Goal: Task Accomplishment & Management: Use online tool/utility

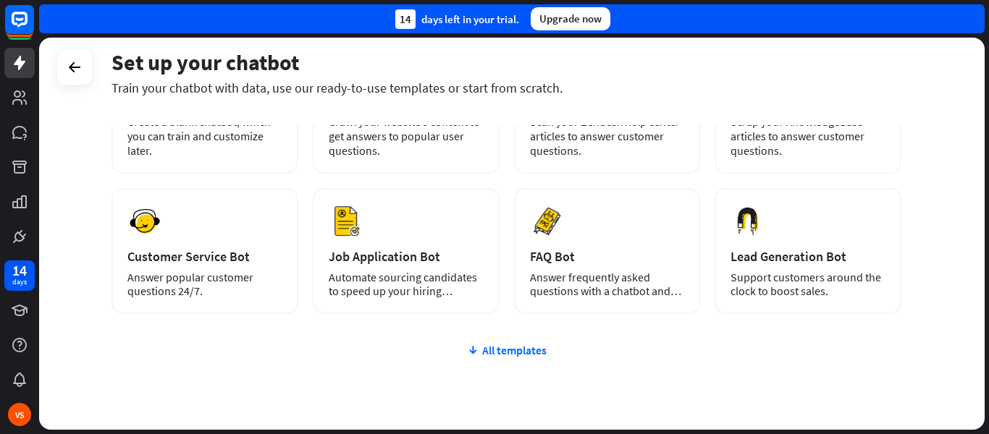
scroll to position [173, 0]
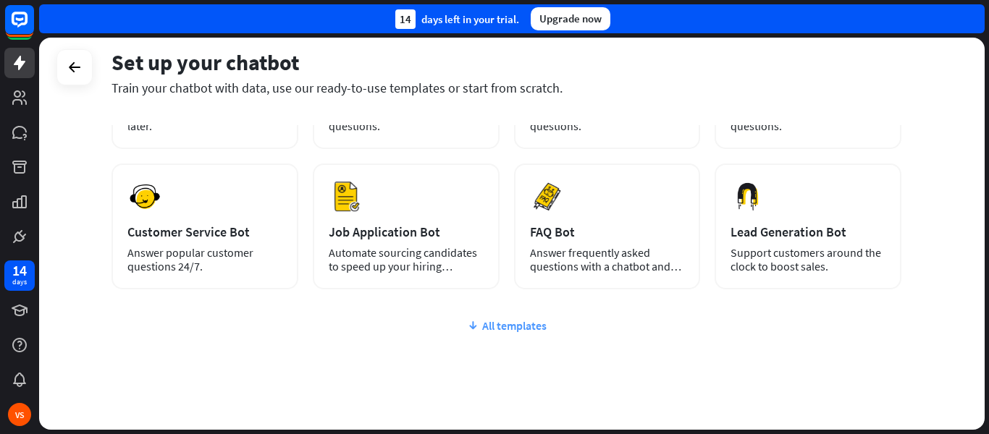
click at [515, 331] on div "All templates" at bounding box center [505, 325] width 789 height 14
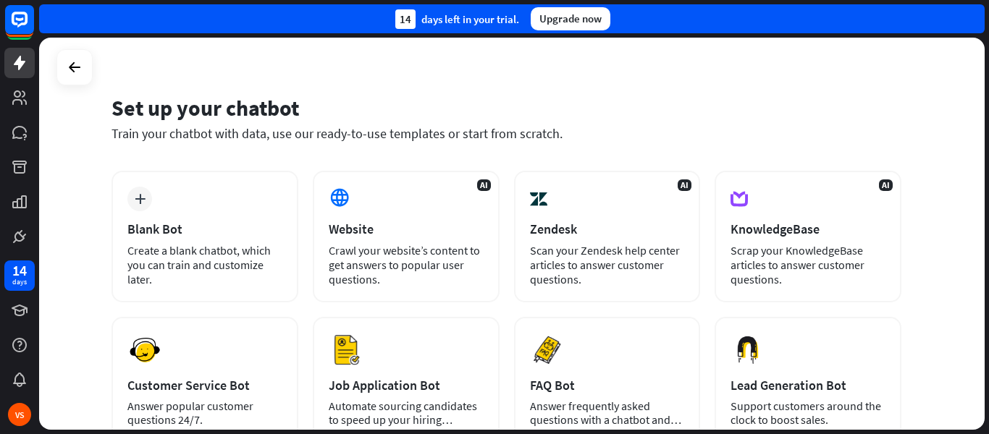
scroll to position [17, 0]
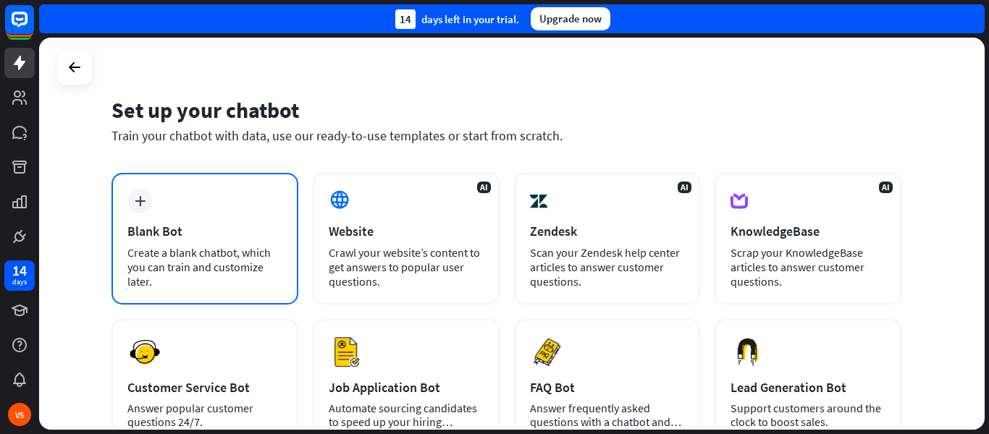
click at [243, 264] on div "Create a blank chatbot, which you can train and customize later." at bounding box center [204, 266] width 155 height 43
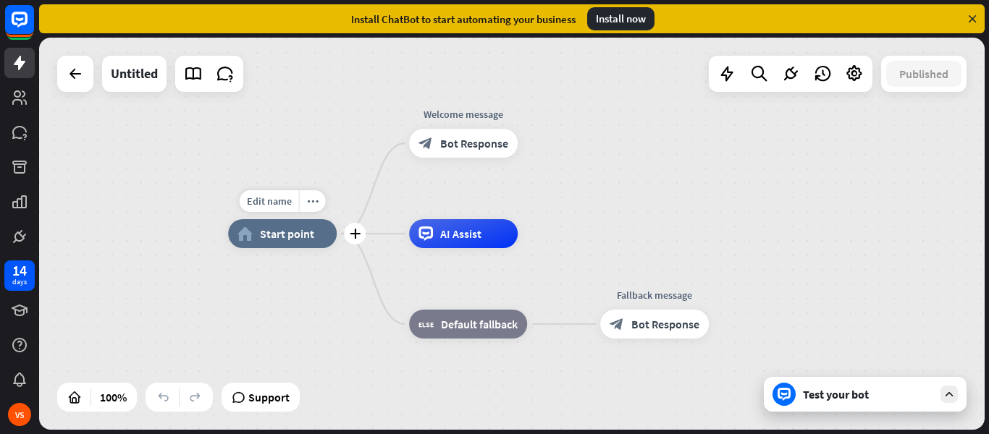
click at [307, 237] on span "Start point" at bounding box center [287, 234] width 54 height 14
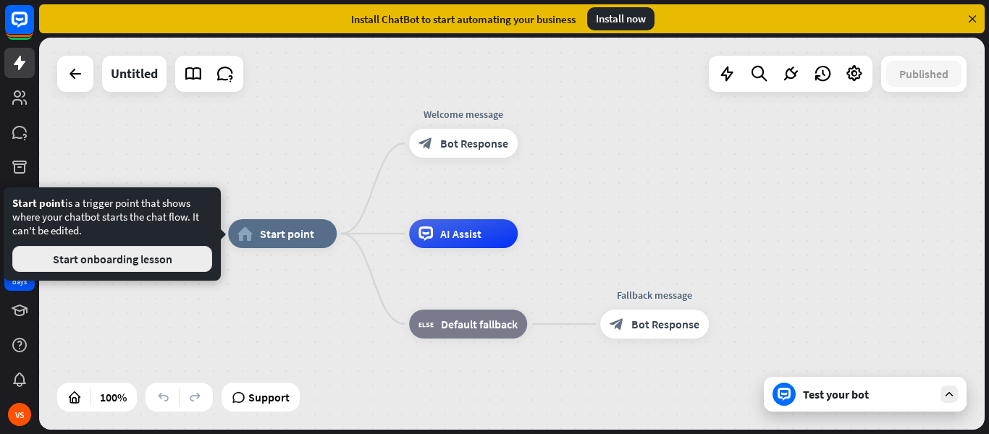
click at [193, 256] on button "Start onboarding lesson" at bounding box center [112, 259] width 200 height 26
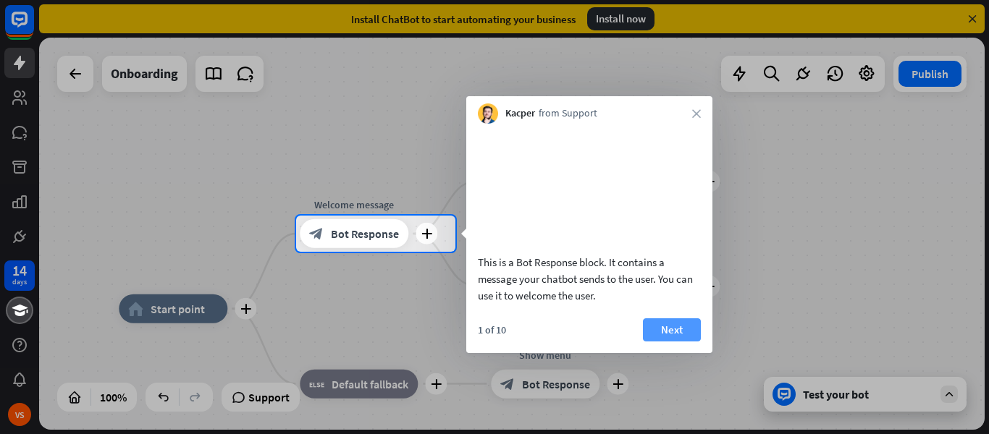
click at [685, 342] on button "Next" at bounding box center [672, 329] width 58 height 23
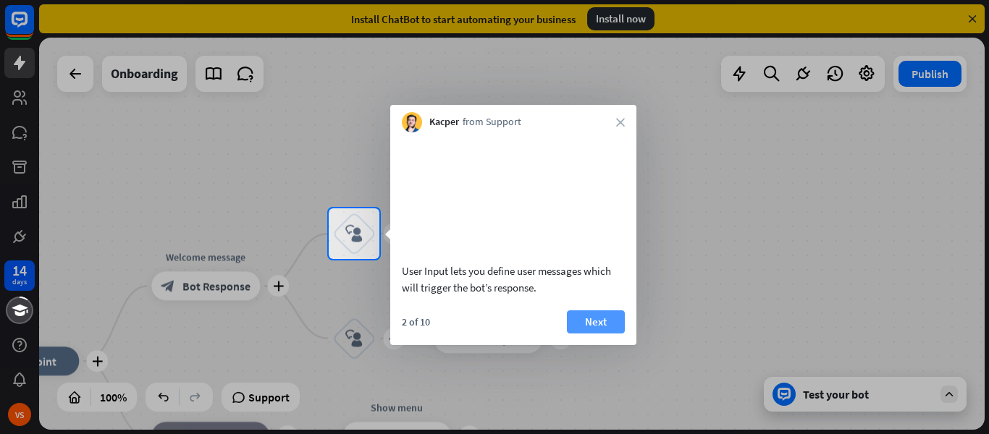
click at [609, 334] on button "Next" at bounding box center [596, 321] width 58 height 23
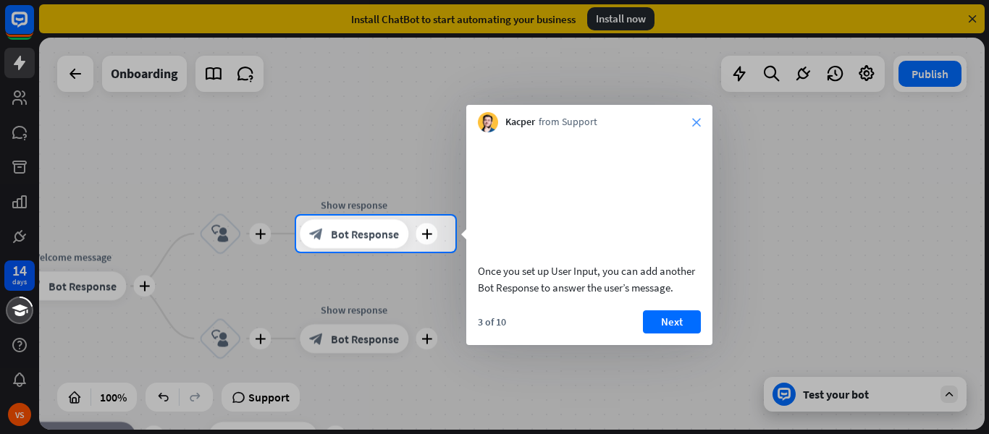
click at [692, 120] on icon "close" at bounding box center [696, 122] width 9 height 9
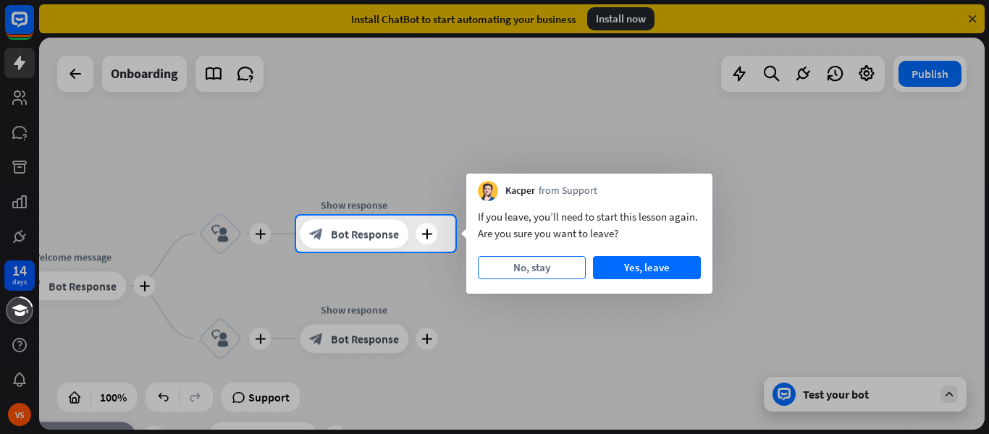
click at [554, 263] on button "No, stay" at bounding box center [532, 267] width 108 height 23
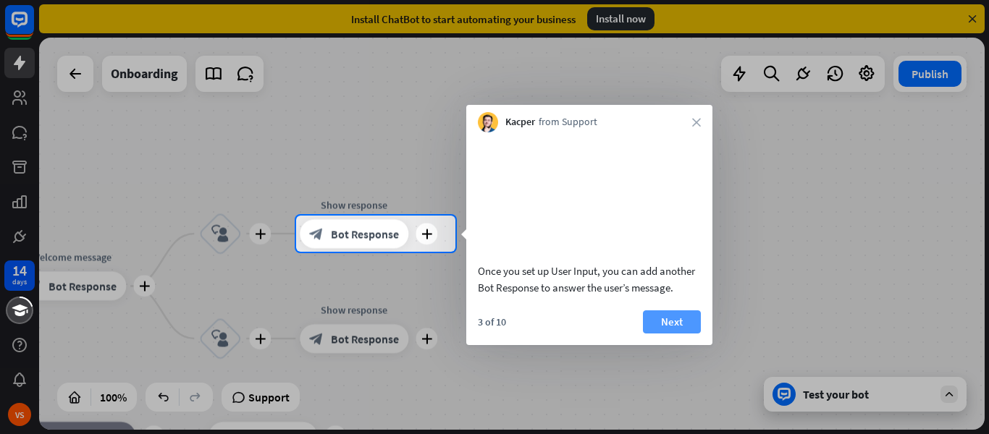
click at [668, 334] on button "Next" at bounding box center [672, 321] width 58 height 23
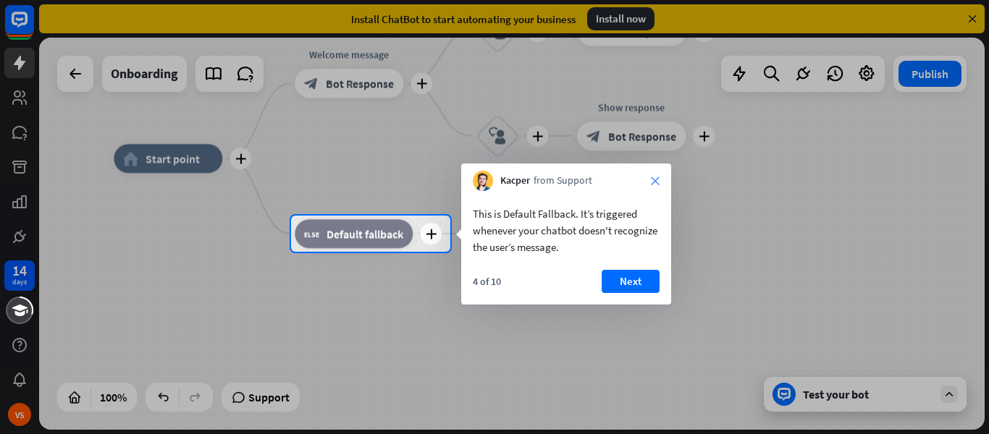
click at [657, 182] on icon "close" at bounding box center [655, 181] width 9 height 9
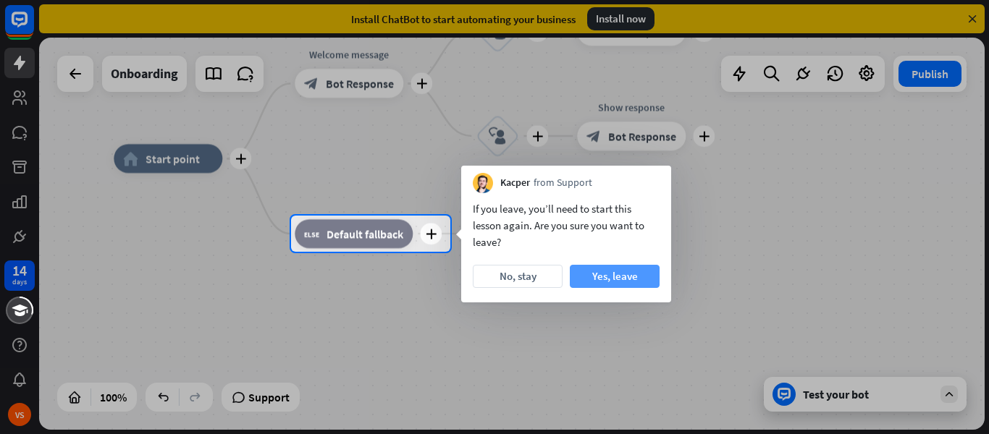
click at [628, 271] on button "Yes, leave" at bounding box center [615, 276] width 90 height 23
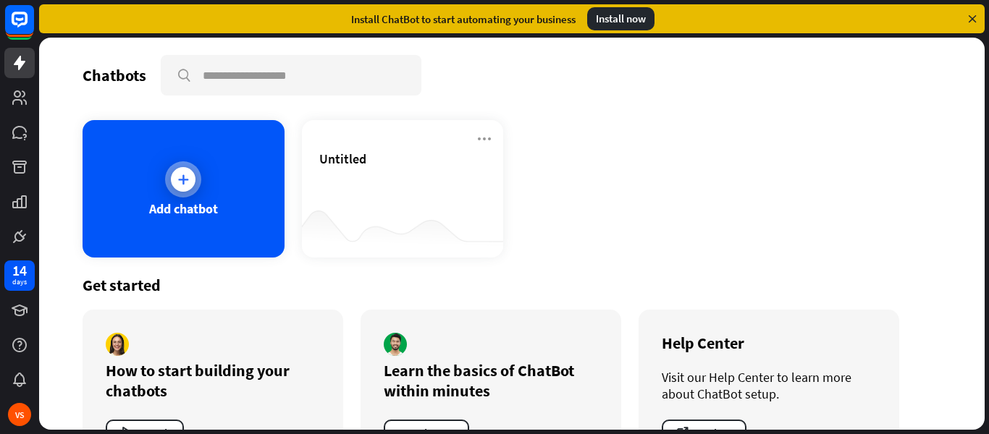
click at [161, 198] on div "Add chatbot" at bounding box center [183, 188] width 202 height 137
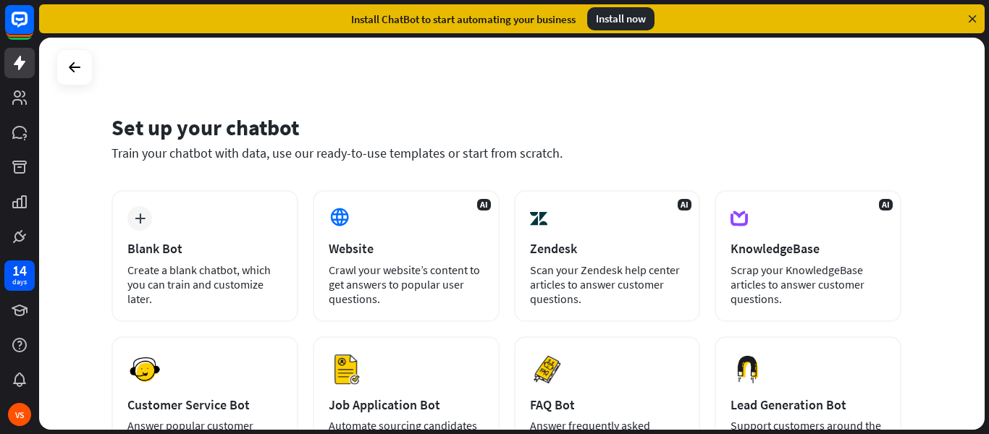
click at [164, 257] on div "plus Blank Bot Create a blank chatbot, which you can train and customize later." at bounding box center [204, 256] width 187 height 132
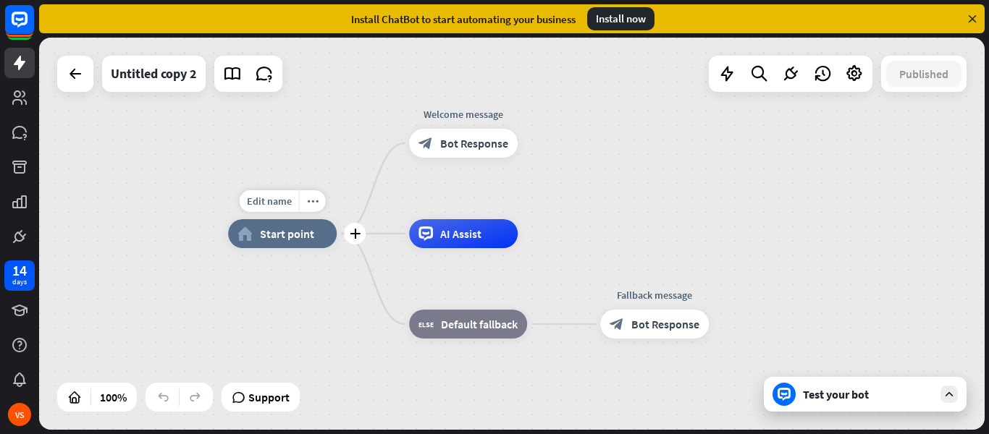
click at [278, 219] on div "Edit name more_horiz plus home_2 Start point" at bounding box center [282, 233] width 109 height 29
click at [278, 206] on span "Edit name" at bounding box center [269, 201] width 45 height 13
type input "*"
click at [278, 206] on input "**********" at bounding box center [282, 202] width 101 height 20
click at [332, 203] on input "**********" at bounding box center [282, 202] width 101 height 20
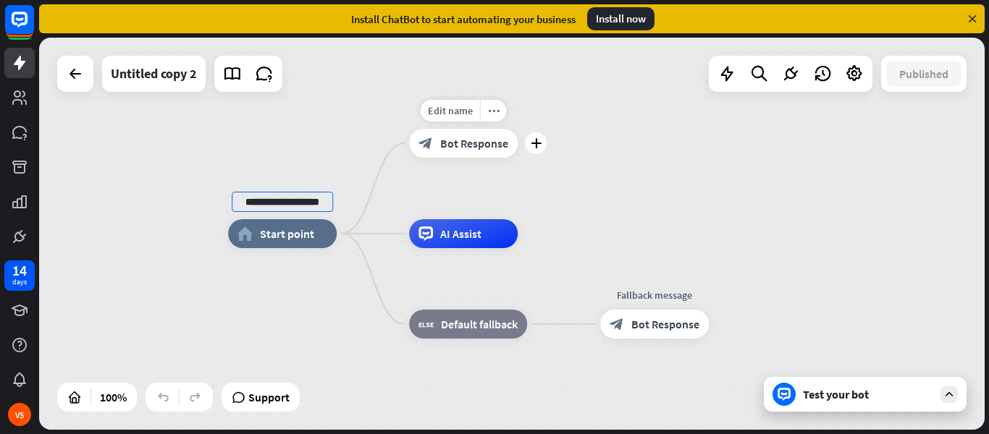
type input "**********"
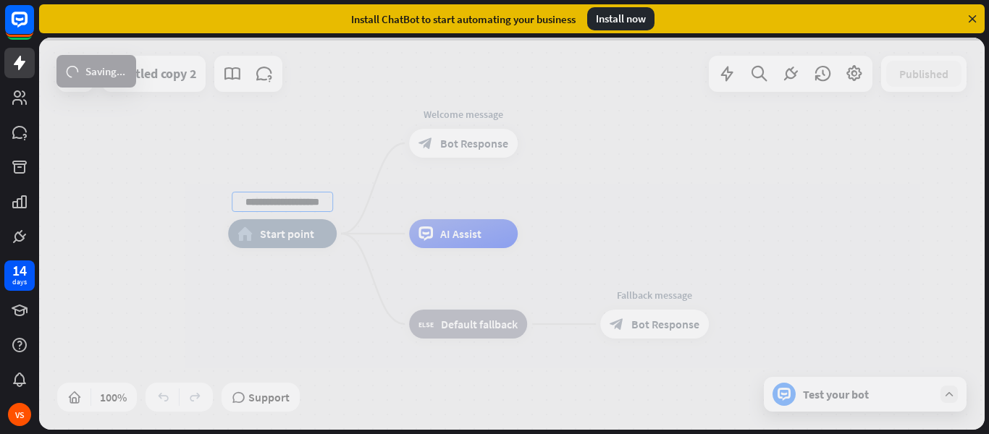
click at [465, 155] on div "**********" at bounding box center [511, 234] width 945 height 392
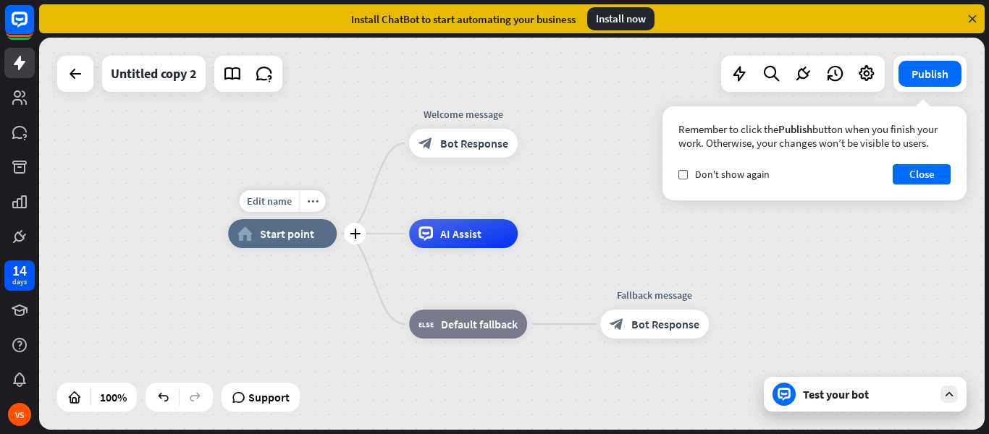
click at [315, 245] on div "home_2 Start point" at bounding box center [282, 233] width 109 height 29
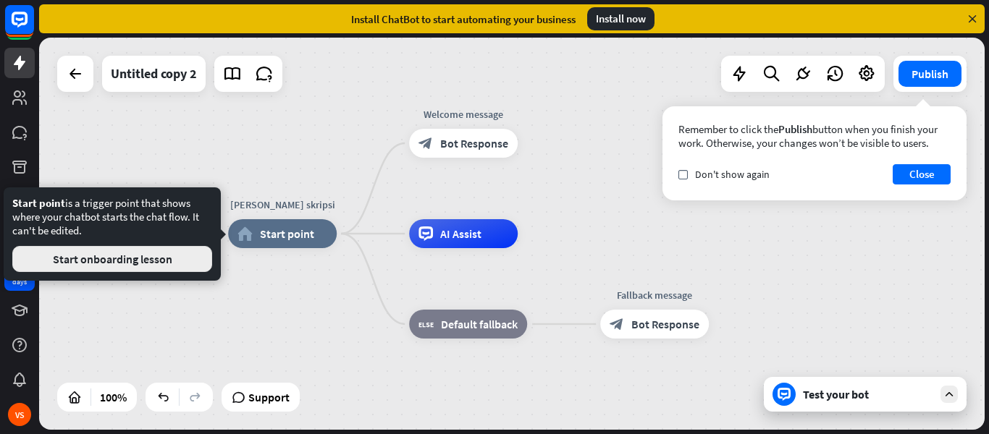
click at [149, 268] on button "Start onboarding lesson" at bounding box center [112, 259] width 200 height 26
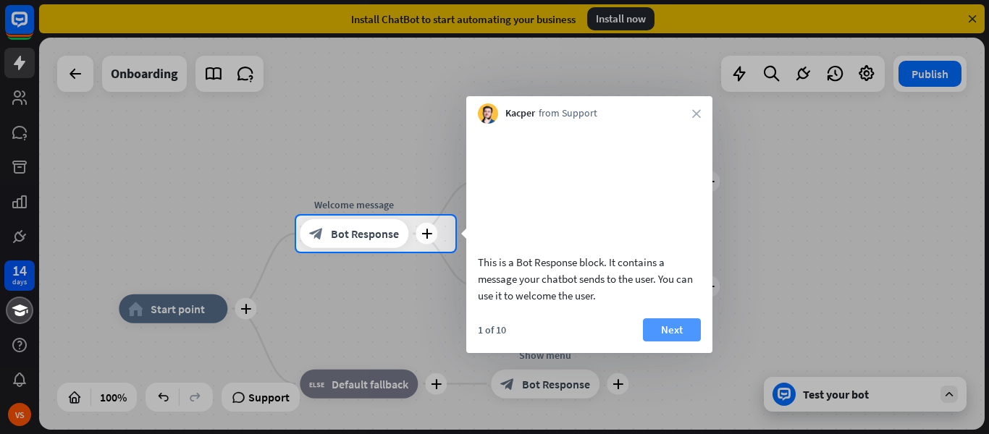
click at [682, 342] on button "Next" at bounding box center [672, 329] width 58 height 23
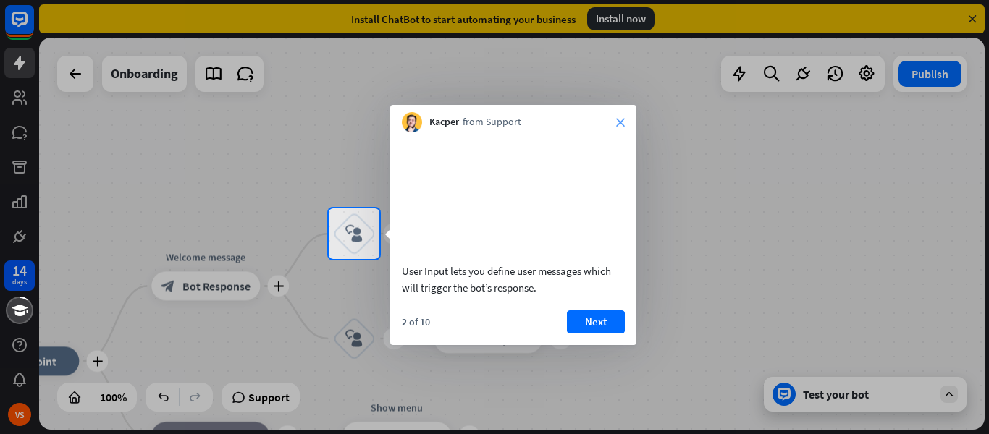
click at [616, 122] on icon "close" at bounding box center [620, 122] width 9 height 9
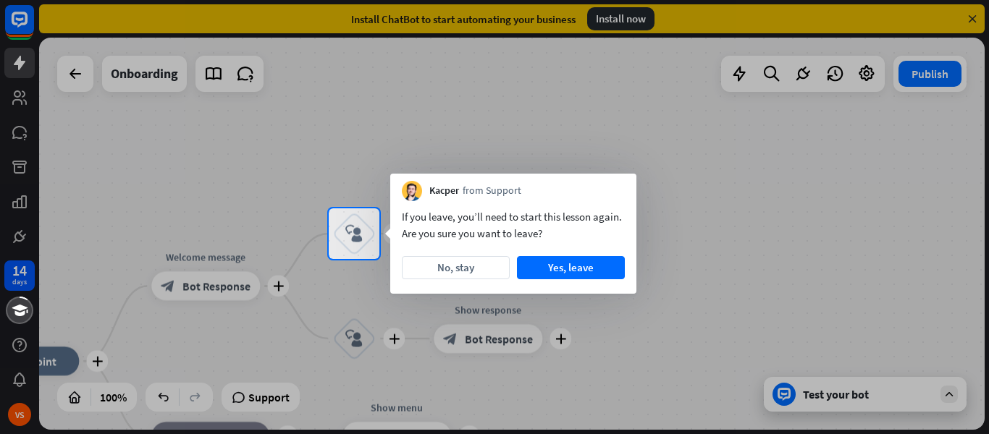
click at [601, 279] on div "If you leave, you’ll need to start this lesson again. Are you sure you want to …" at bounding box center [513, 247] width 246 height 93
click at [593, 272] on button "Yes, leave" at bounding box center [571, 267] width 108 height 23
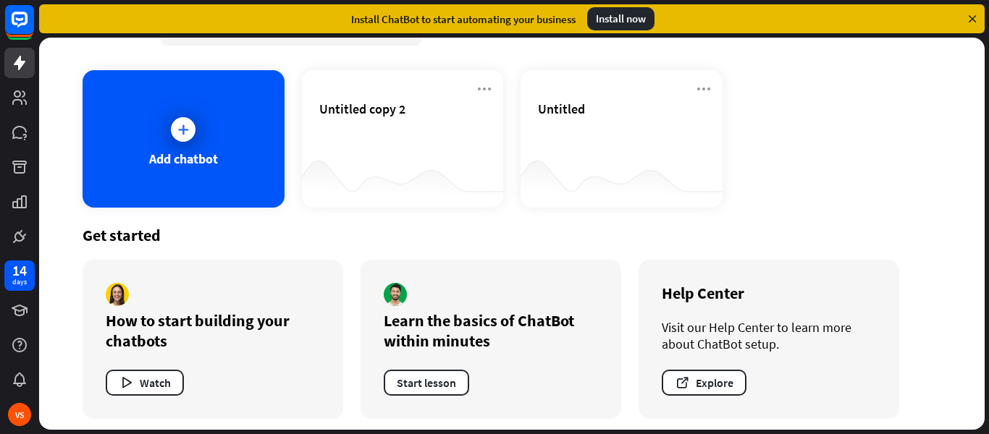
scroll to position [56, 0]
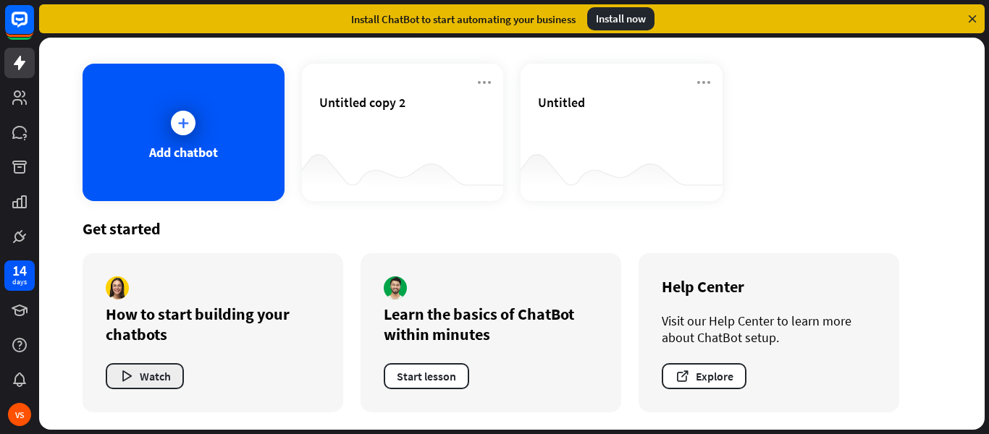
click at [153, 382] on button "Watch" at bounding box center [145, 376] width 78 height 26
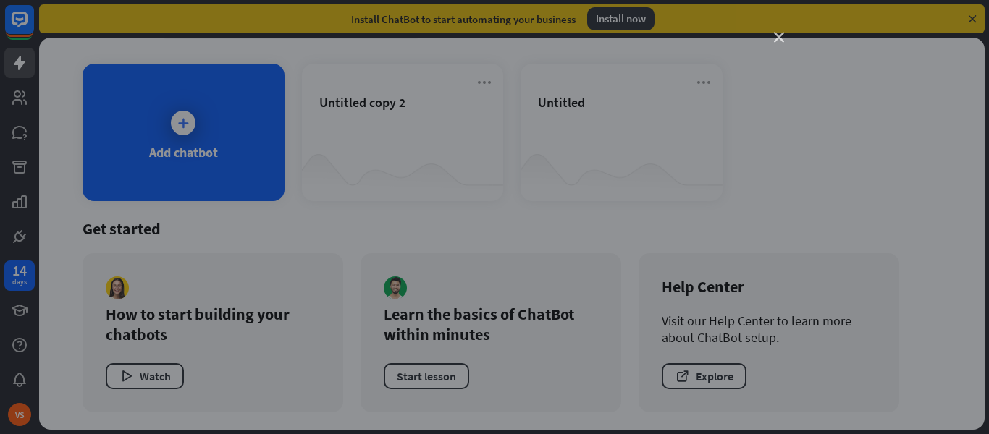
click at [774, 40] on icon "close" at bounding box center [779, 38] width 10 height 10
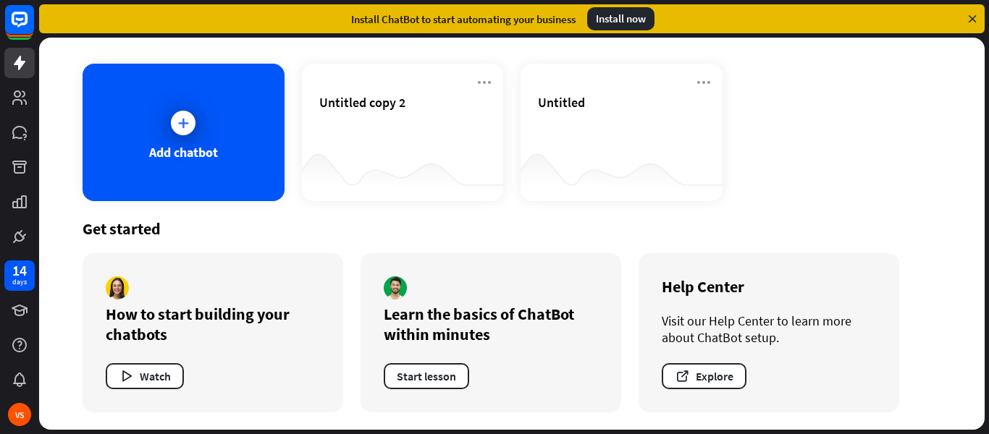
click at [986, 135] on div "Chatbots search Add chatbot Untitled copy 2 Untitled Get started How to start b…" at bounding box center [513, 236] width 949 height 397
click at [170, 371] on button "Watch" at bounding box center [145, 376] width 78 height 26
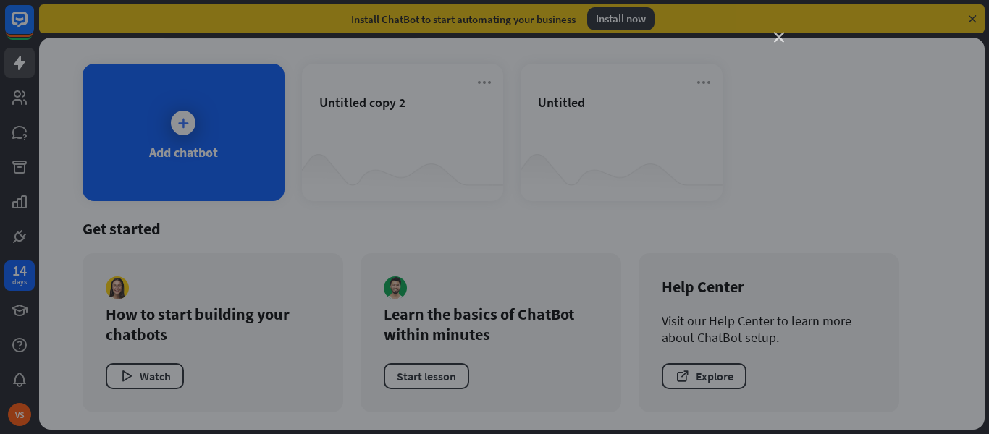
click at [778, 36] on icon "close" at bounding box center [779, 38] width 10 height 10
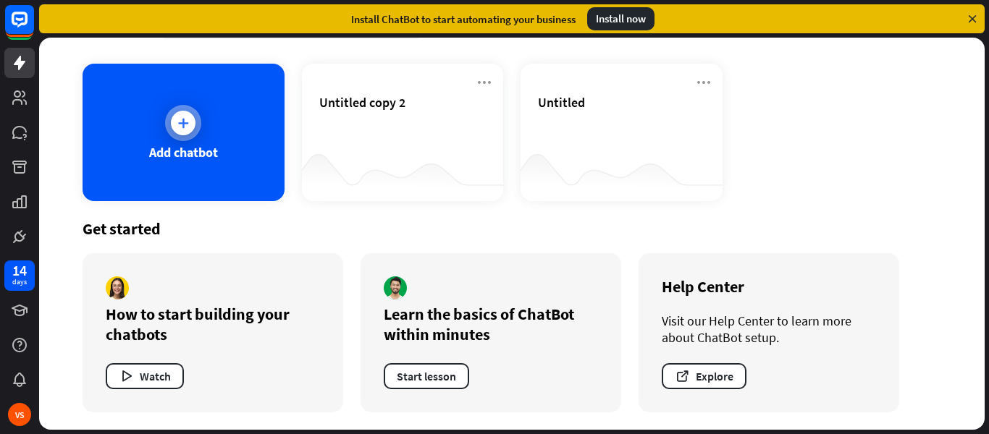
click at [173, 130] on div at bounding box center [183, 123] width 25 height 25
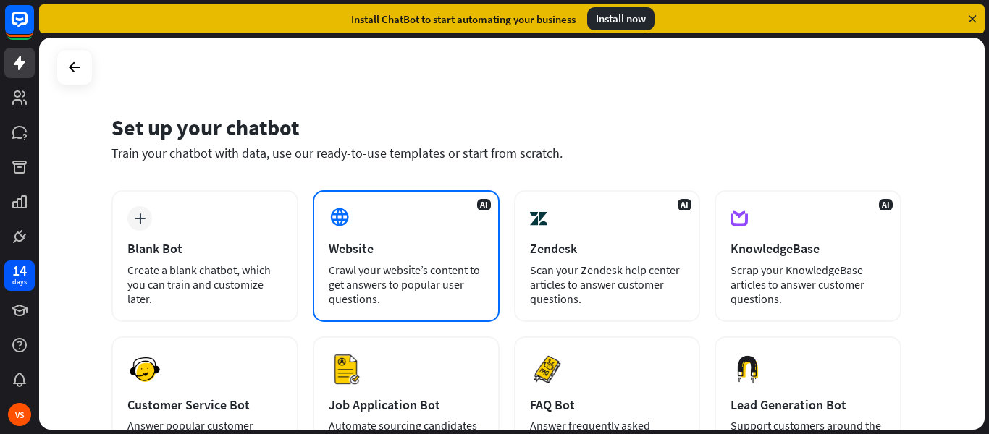
click at [368, 258] on div "AI Website Crawl your website’s content to get answers to popular user question…" at bounding box center [406, 256] width 187 height 132
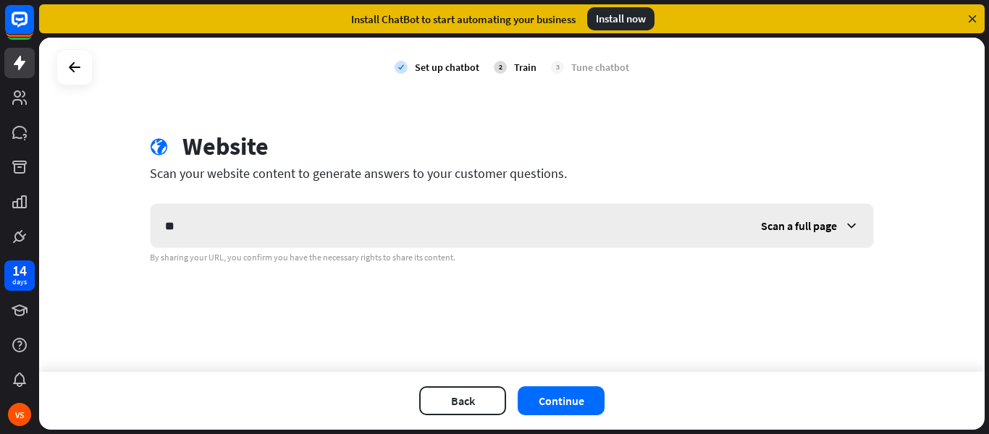
type input "*"
type input "**********"
click at [551, 407] on button "Continue" at bounding box center [560, 400] width 87 height 29
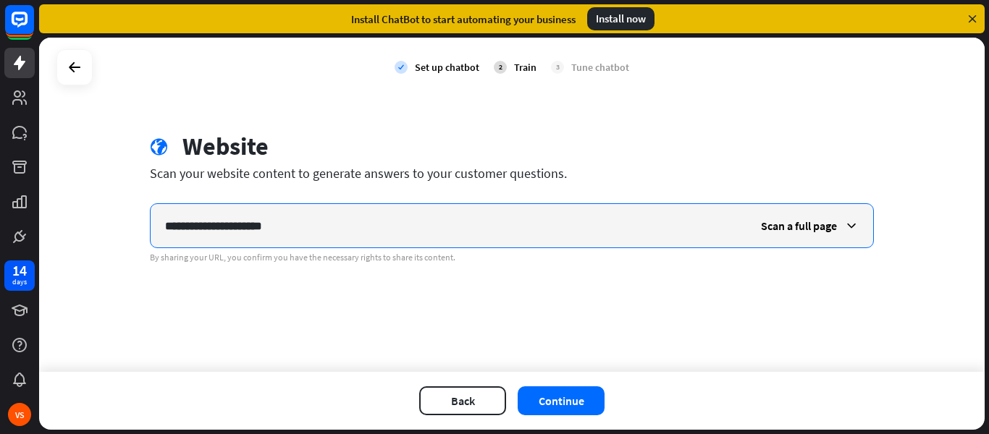
drag, startPoint x: 301, startPoint y: 227, endPoint x: 130, endPoint y: 228, distance: 171.5
click at [130, 228] on div "**********" at bounding box center [511, 205] width 945 height 334
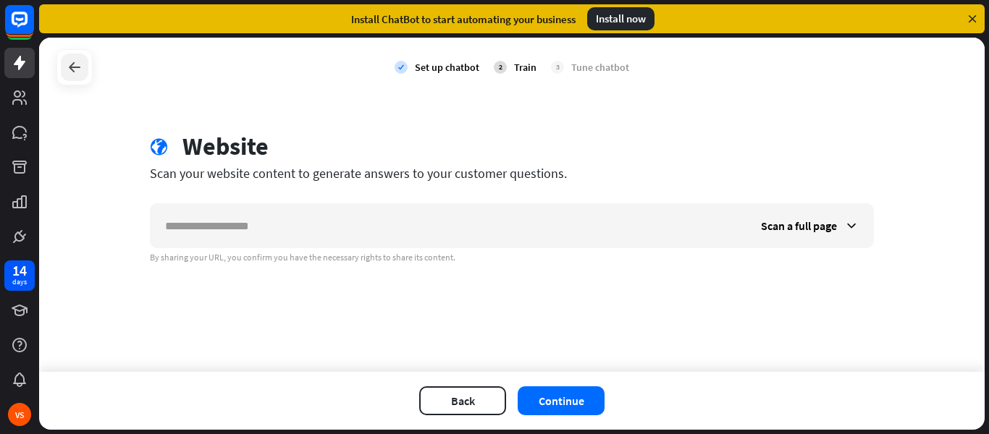
click at [71, 68] on icon at bounding box center [74, 67] width 17 height 17
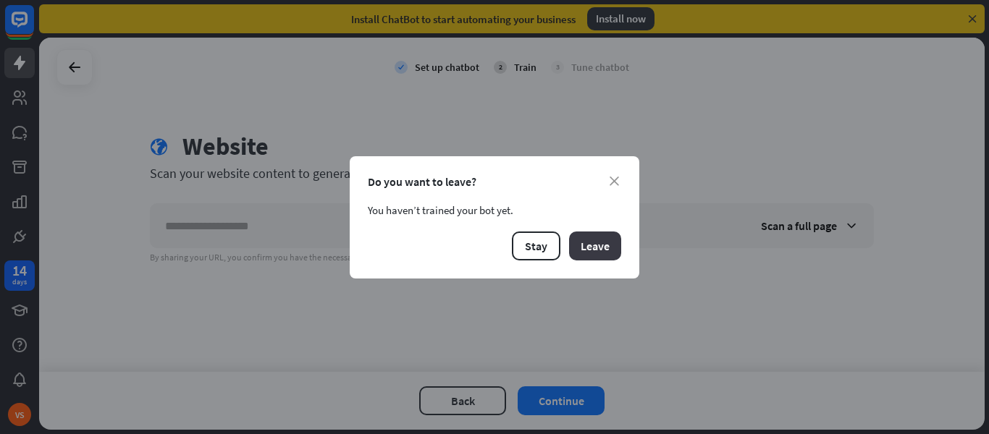
click at [589, 253] on button "Leave" at bounding box center [595, 246] width 52 height 29
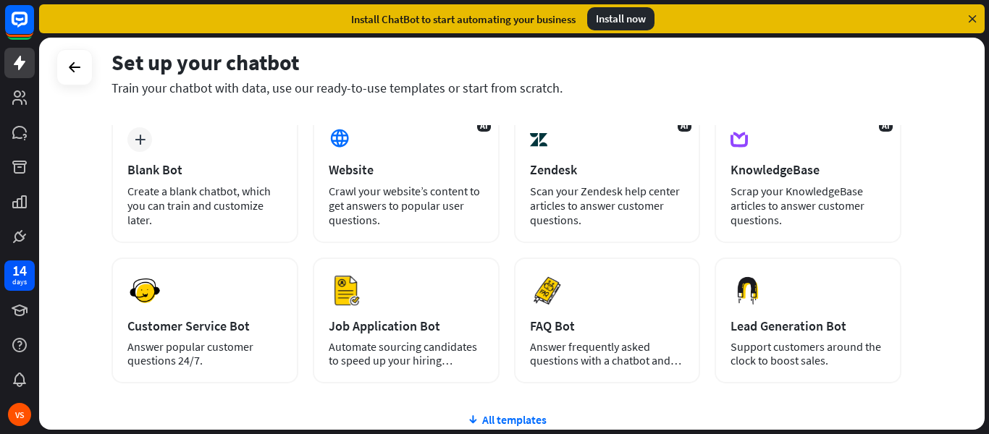
scroll to position [47, 0]
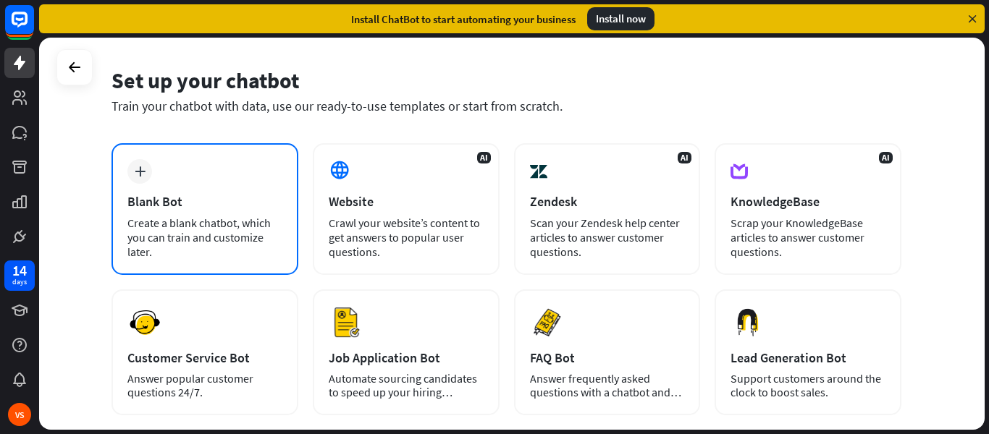
click at [208, 221] on div "Create a blank chatbot, which you can train and customize later." at bounding box center [204, 237] width 155 height 43
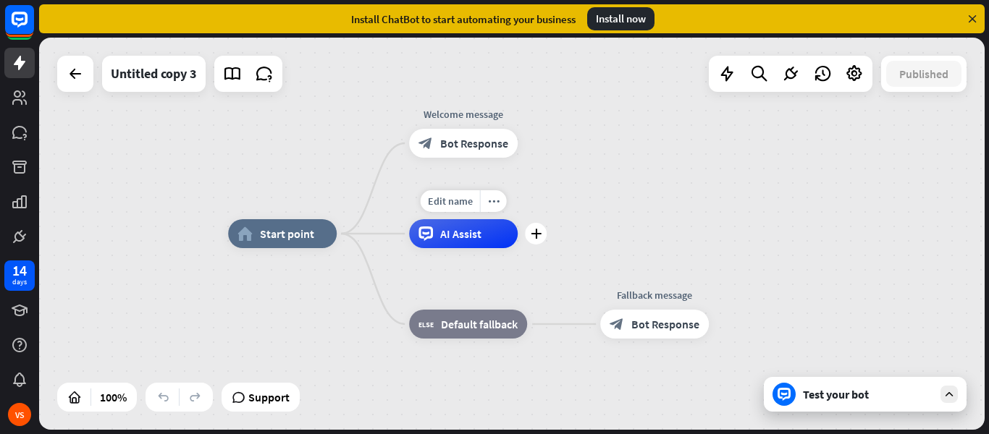
click at [475, 242] on div "AI Assist" at bounding box center [463, 233] width 109 height 29
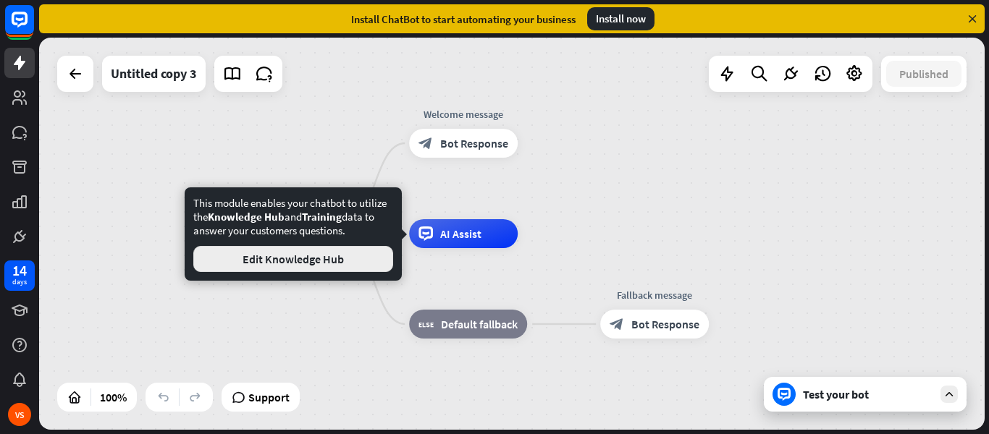
click at [378, 261] on button "Edit Knowledge Hub" at bounding box center [293, 259] width 200 height 26
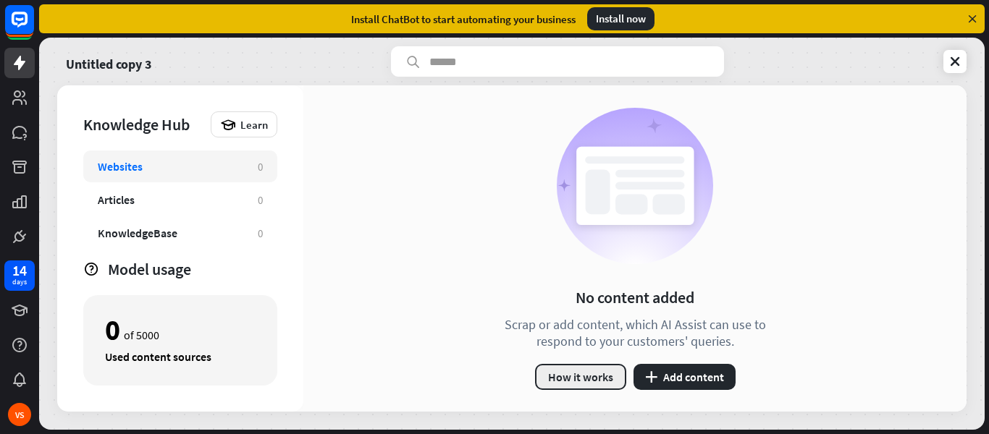
click at [601, 373] on button "How it works" at bounding box center [580, 377] width 91 height 26
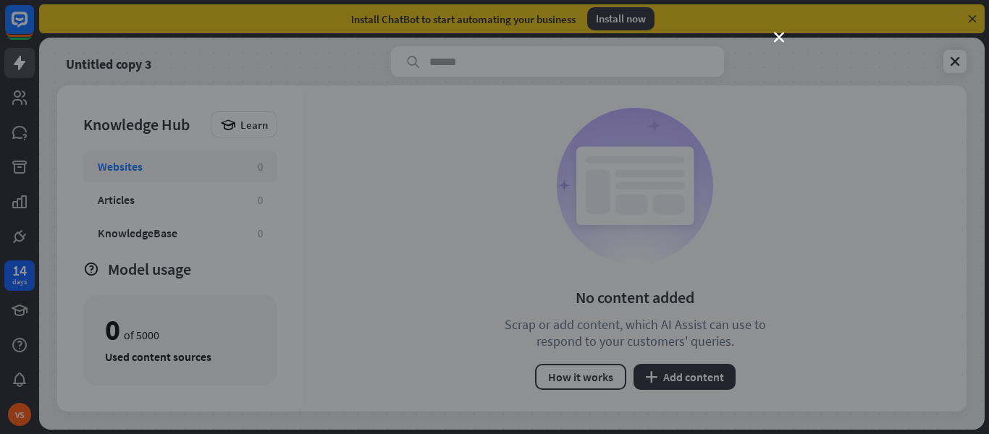
click at [535, 364] on button "How it works" at bounding box center [580, 377] width 91 height 26
click at [724, 372] on div "loader" at bounding box center [494, 217] width 579 height 326
drag, startPoint x: 493, startPoint y: 195, endPoint x: 597, endPoint y: 433, distance: 259.9
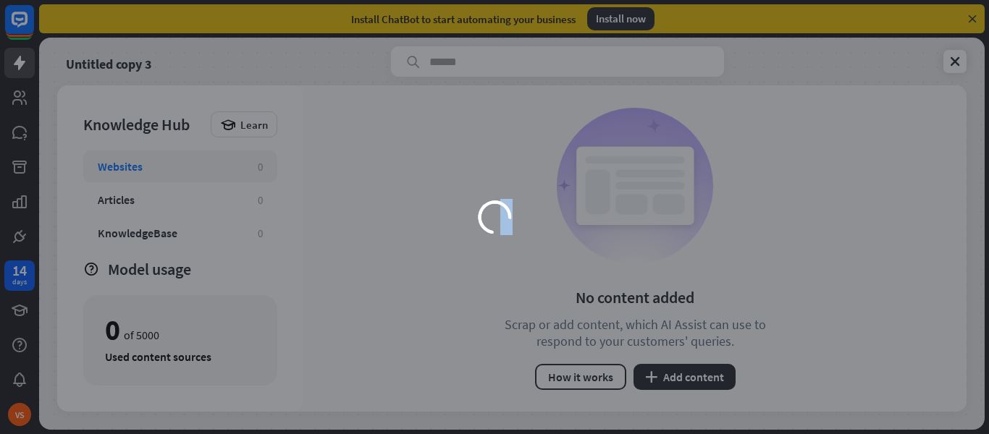
click at [597, 433] on div "loader" at bounding box center [494, 217] width 989 height 434
click at [582, 379] on div "loader" at bounding box center [494, 217] width 579 height 326
drag, startPoint x: 561, startPoint y: 153, endPoint x: 663, endPoint y: 14, distance: 173.0
click at [663, 14] on div "loader" at bounding box center [494, 217] width 989 height 434
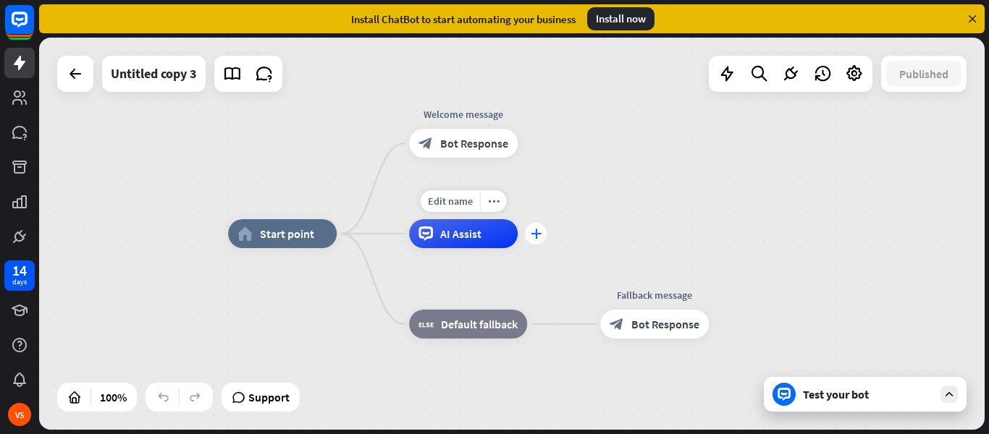
click at [541, 237] on icon "plus" at bounding box center [535, 234] width 11 height 10
